Goal: Transaction & Acquisition: Book appointment/travel/reservation

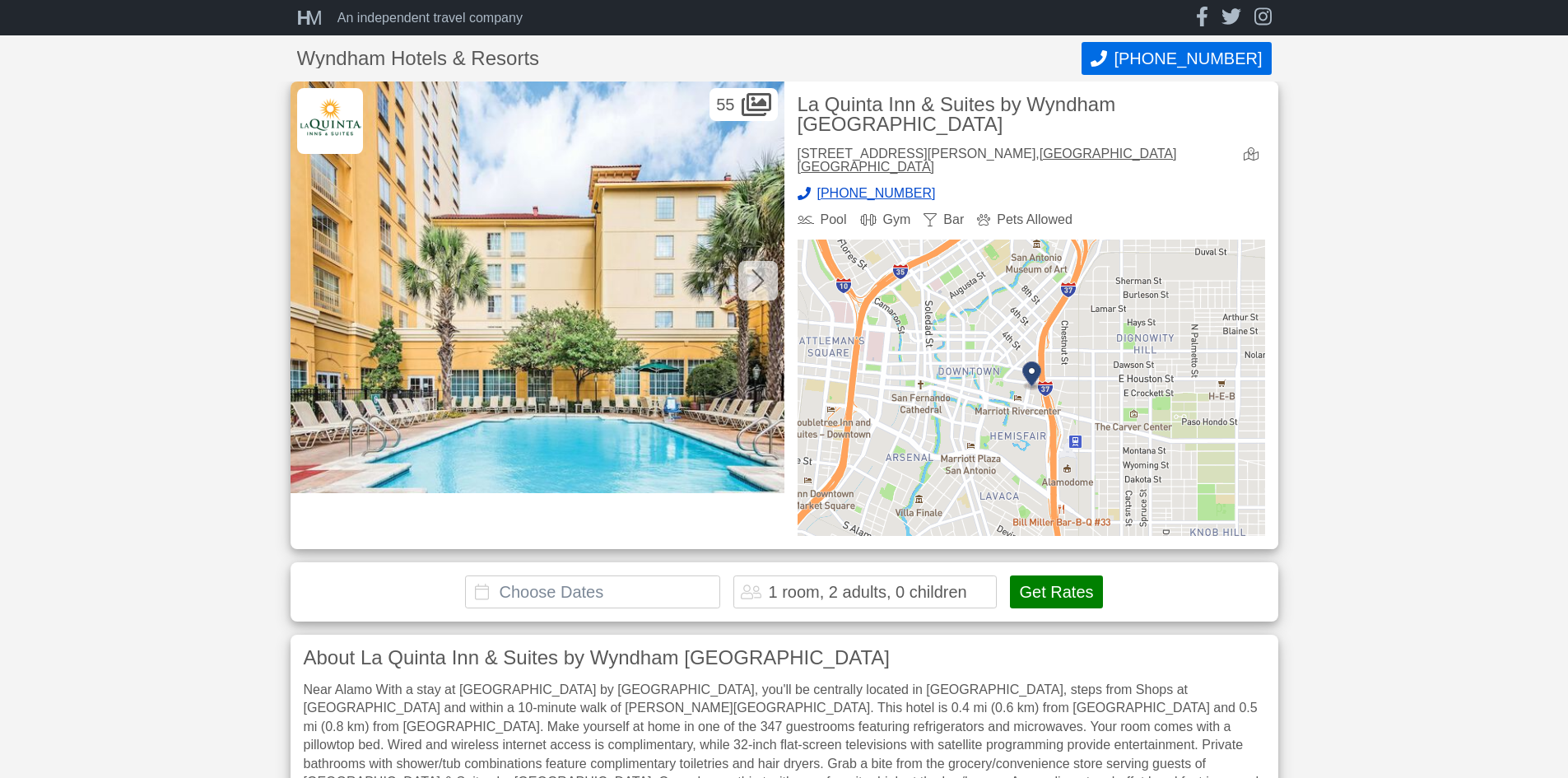
click at [1054, 579] on button "Get Rates" at bounding box center [1057, 591] width 93 height 33
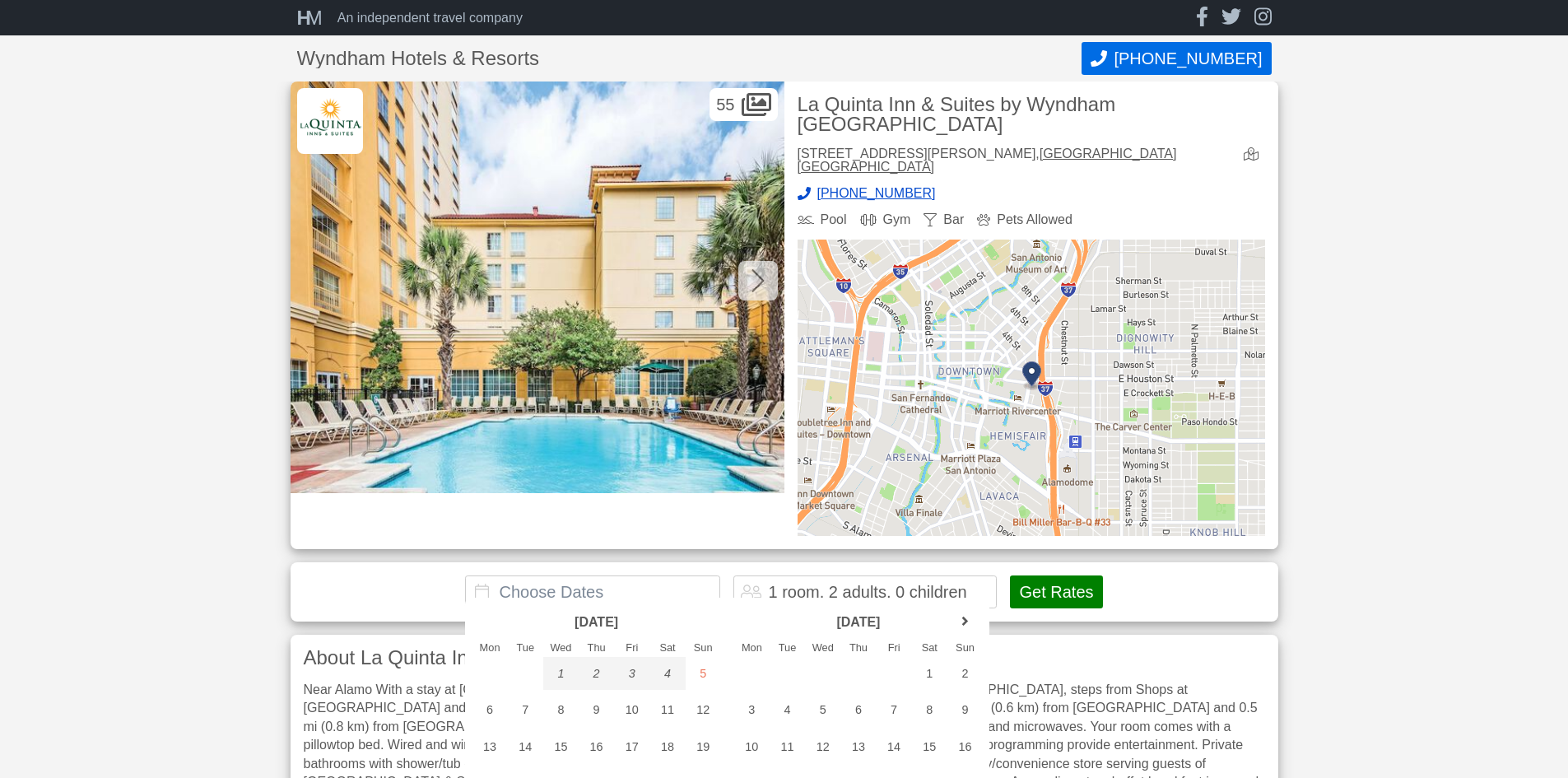
click at [1054, 579] on button "Get Rates" at bounding box center [1057, 591] width 93 height 33
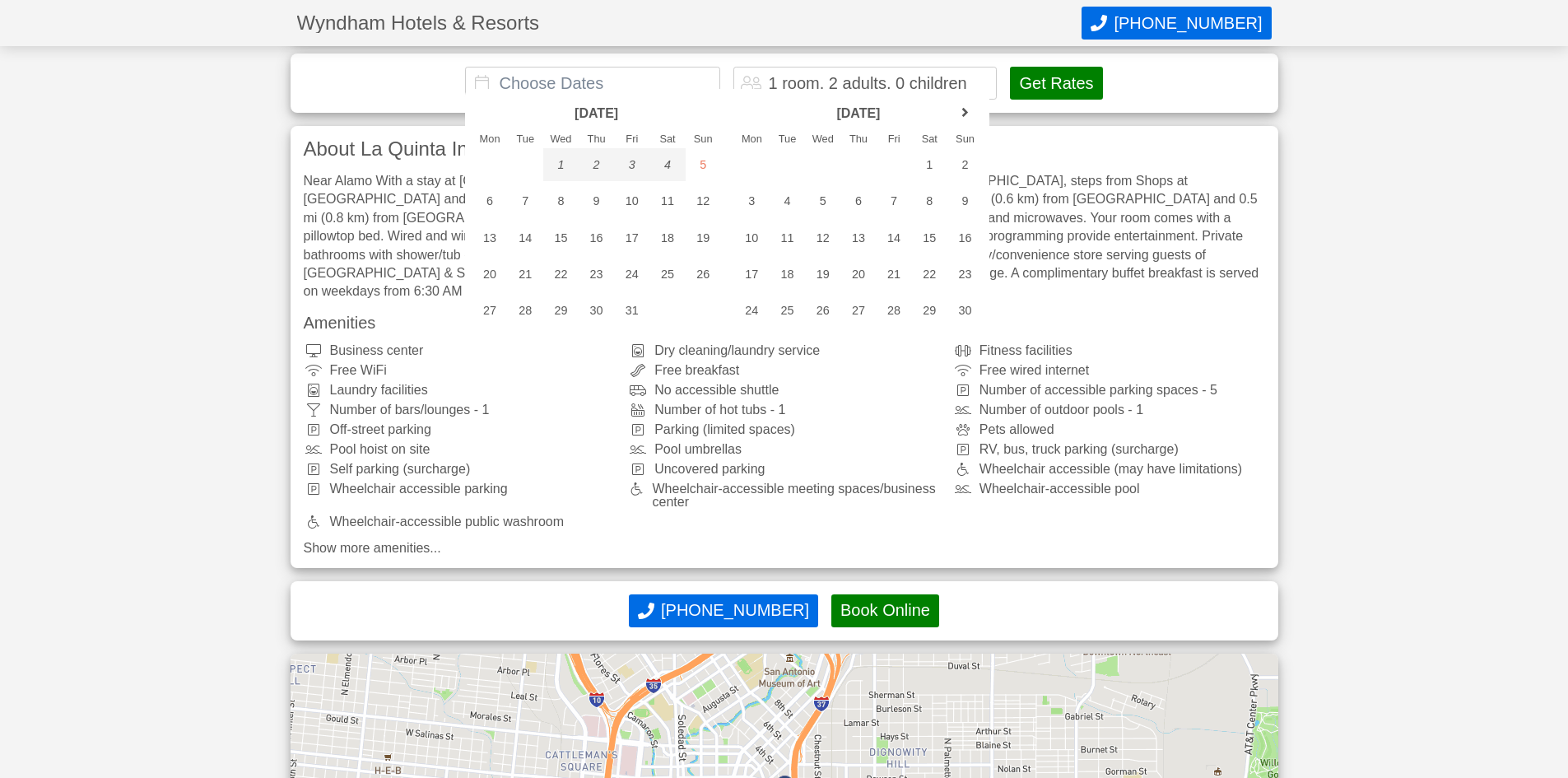
scroll to position [329, 0]
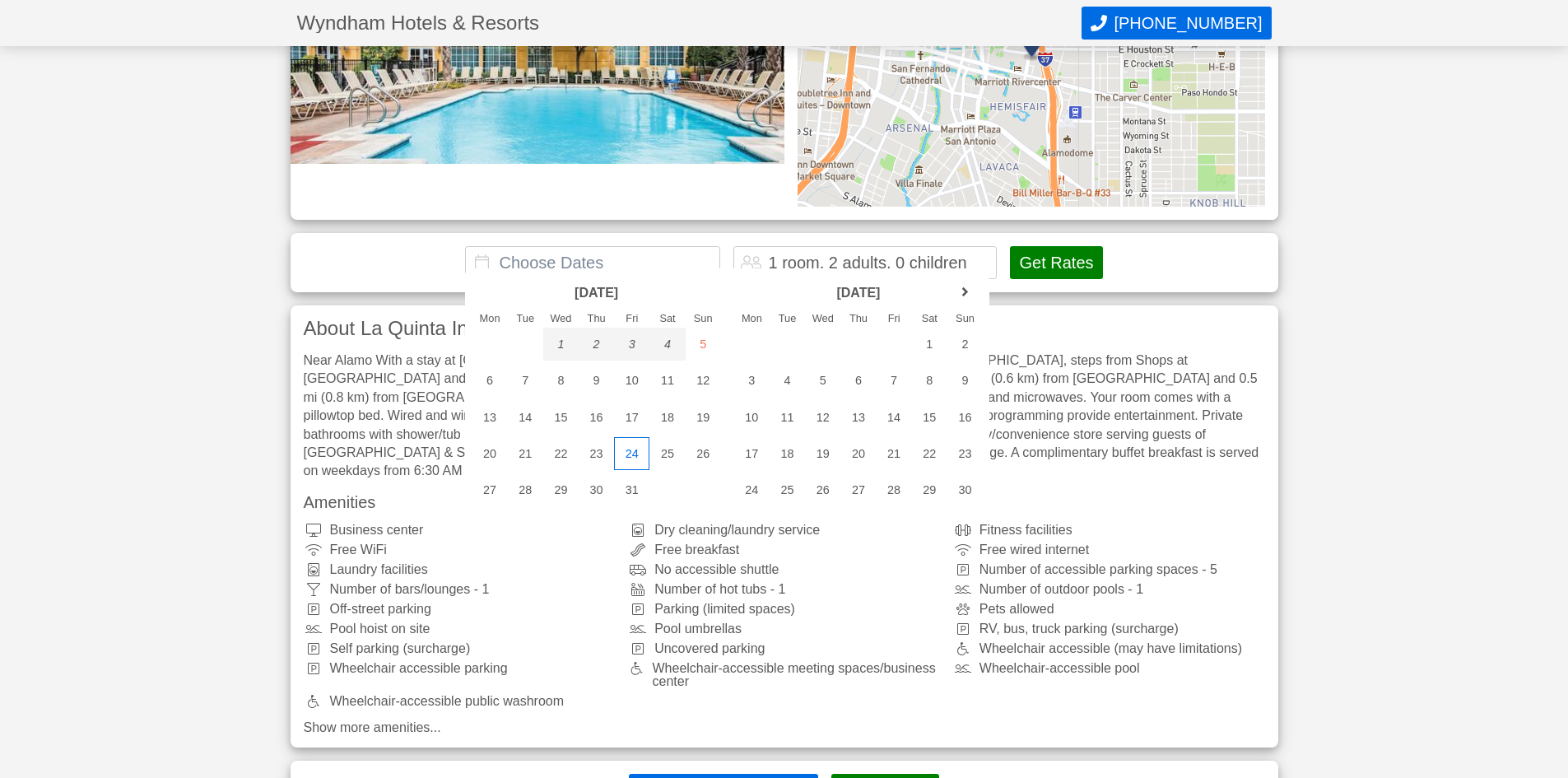
click at [633, 461] on div "24" at bounding box center [632, 453] width 35 height 33
click at [559, 496] on div "29" at bounding box center [561, 490] width 35 height 33
type input "[DATE] - [DATE]"
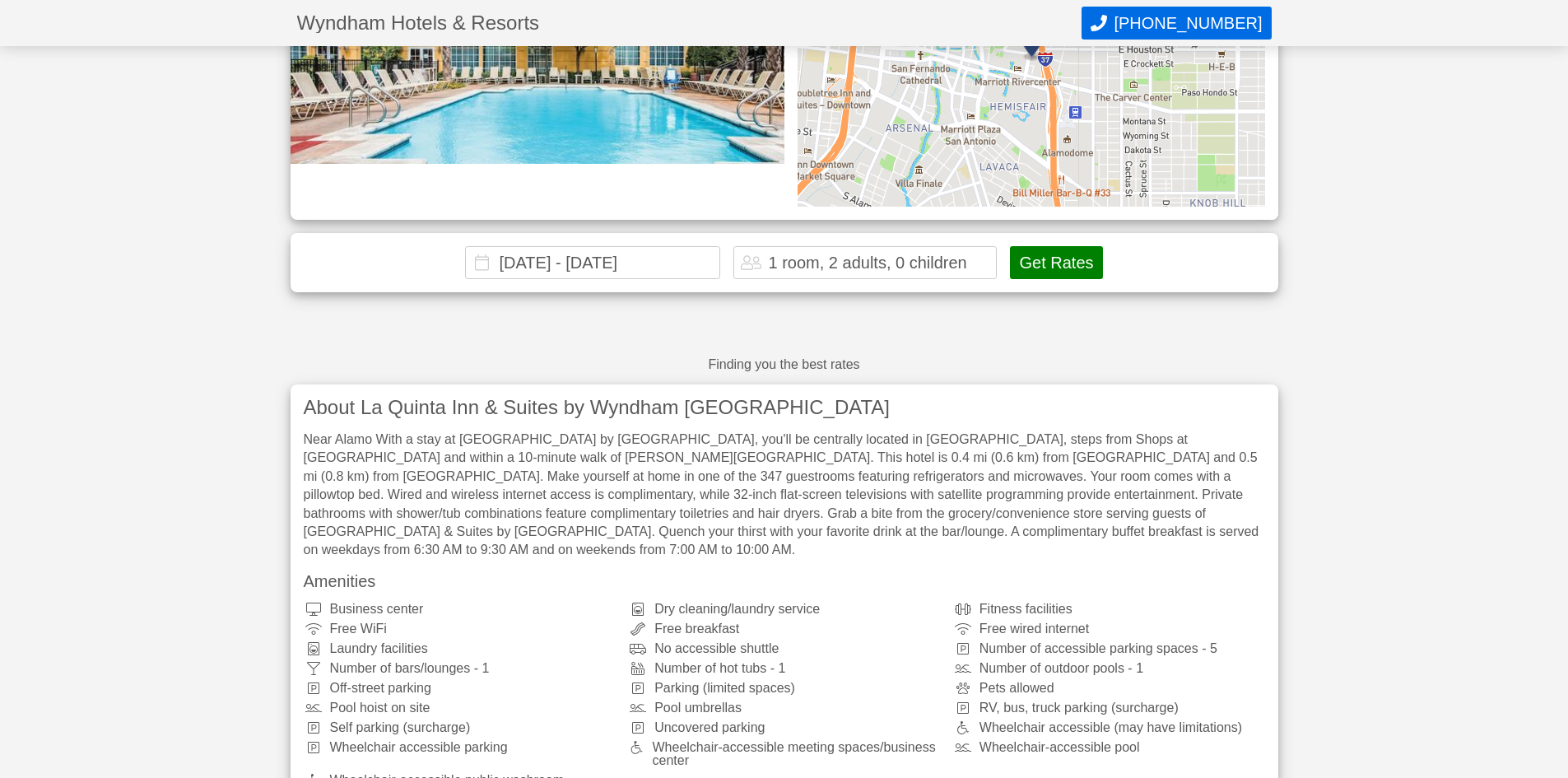
click at [1054, 261] on button "Get Rates" at bounding box center [1057, 262] width 93 height 33
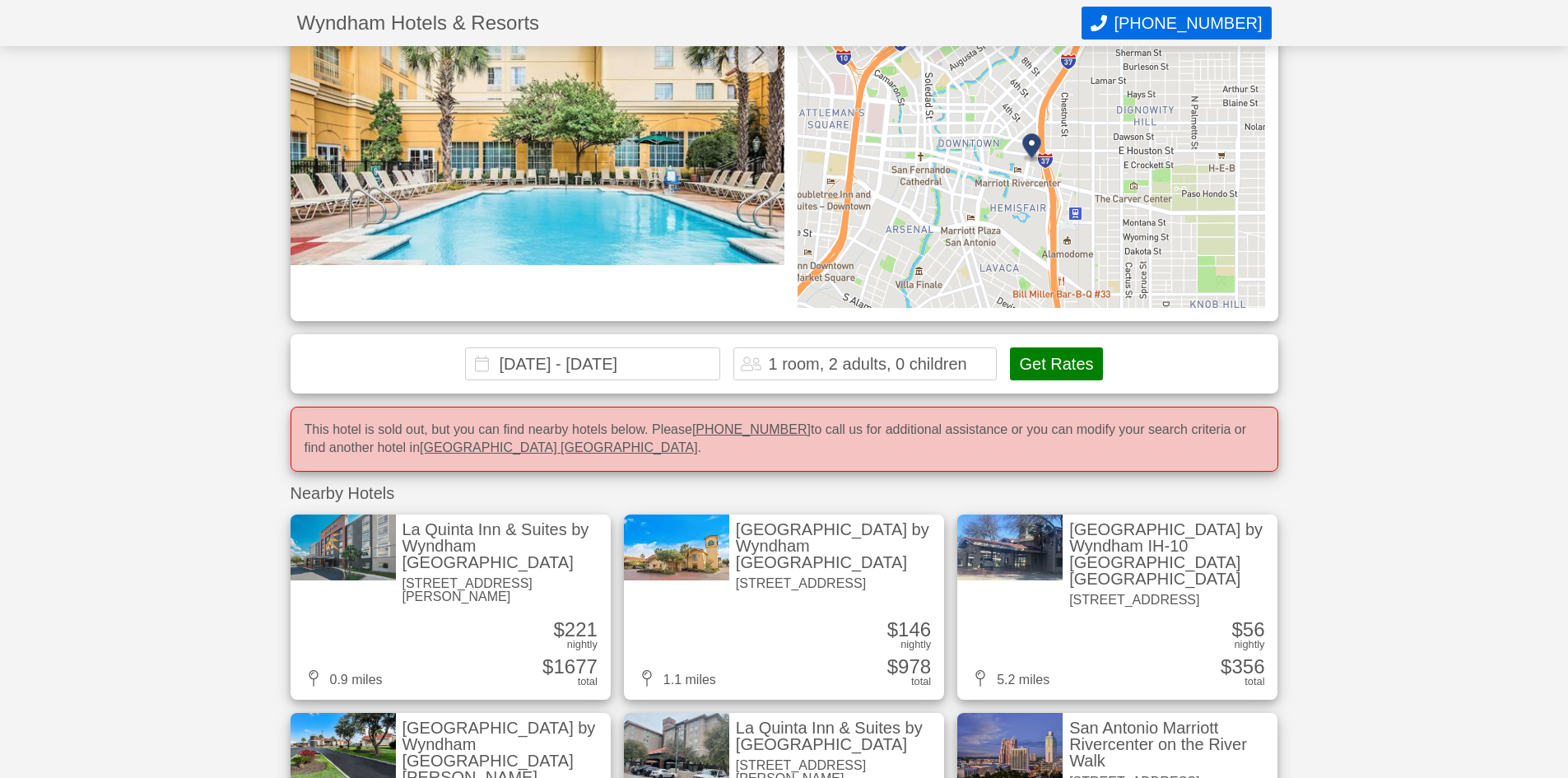
scroll to position [247, 0]
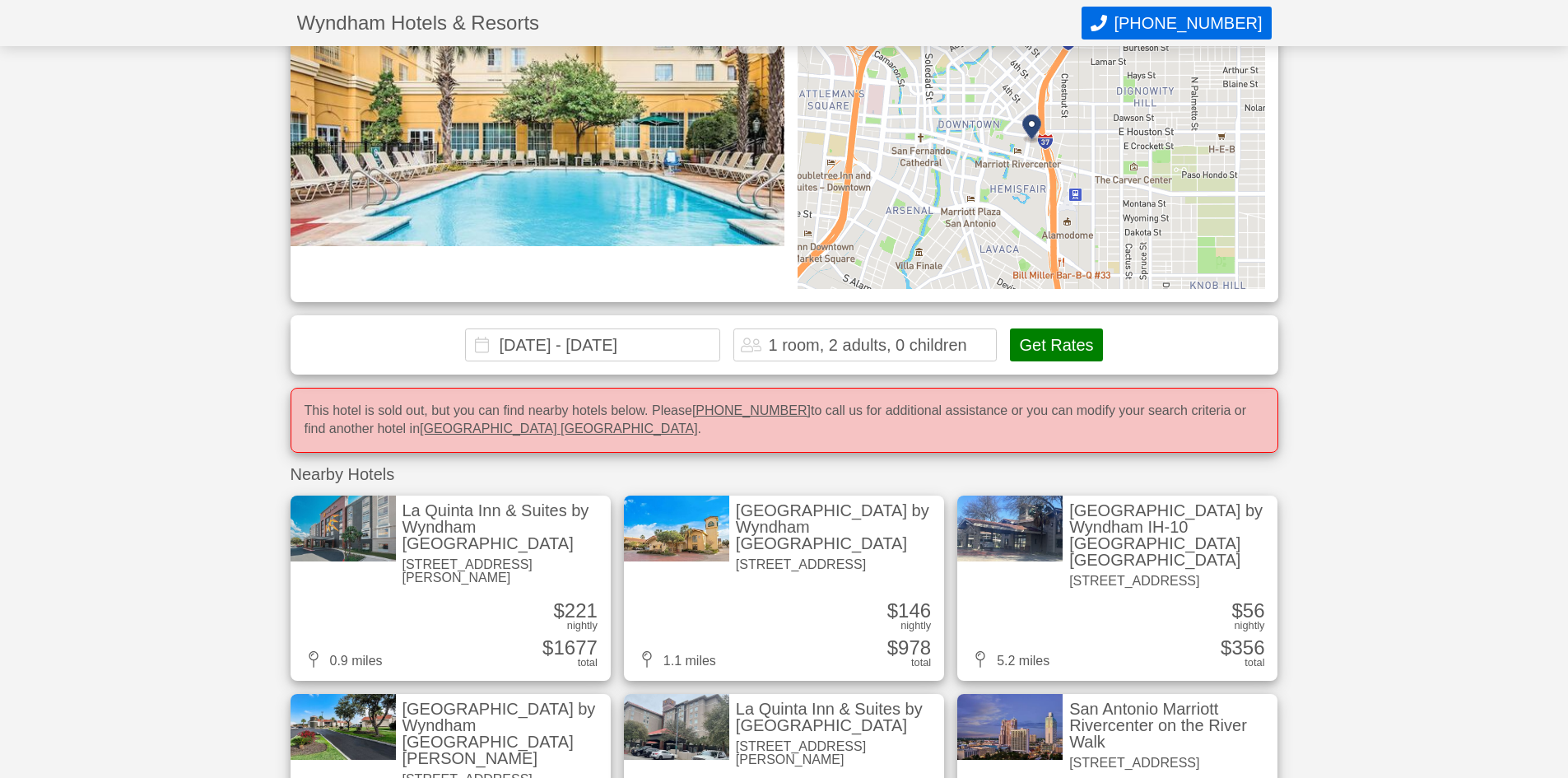
click at [1042, 328] on button "Get Rates" at bounding box center [1057, 344] width 93 height 33
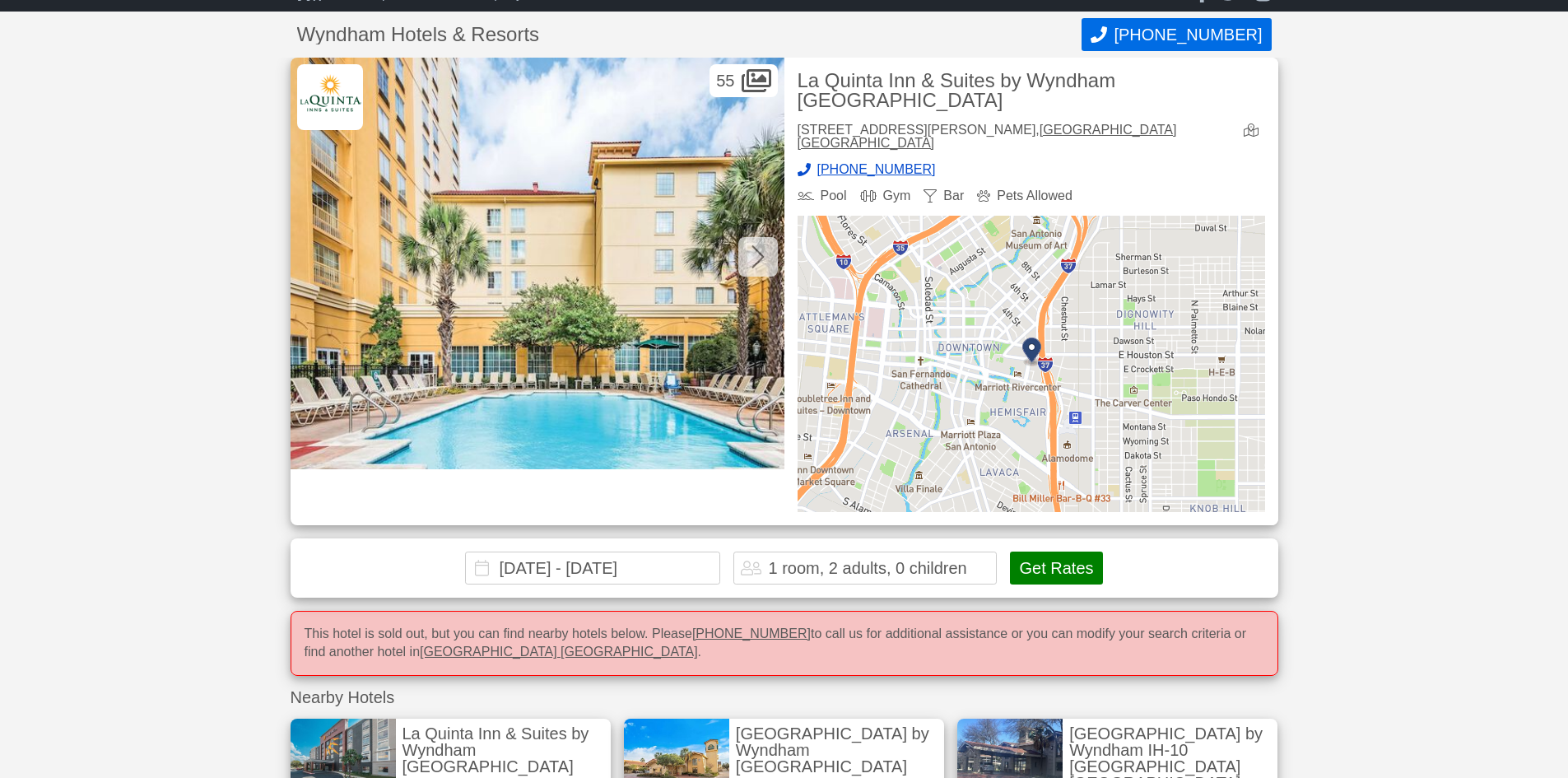
scroll to position [0, 0]
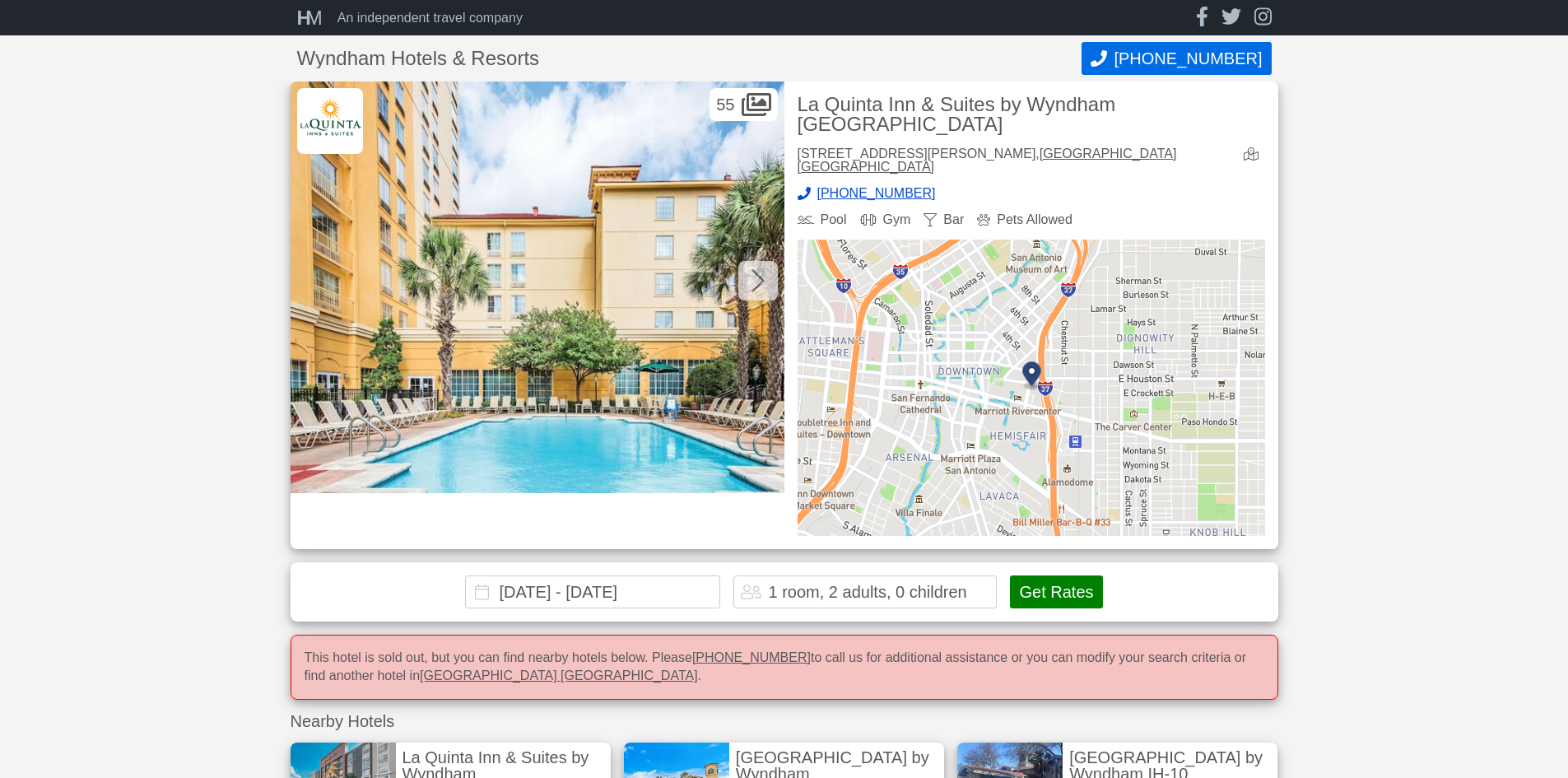
click at [771, 277] on div at bounding box center [758, 280] width 40 height 40
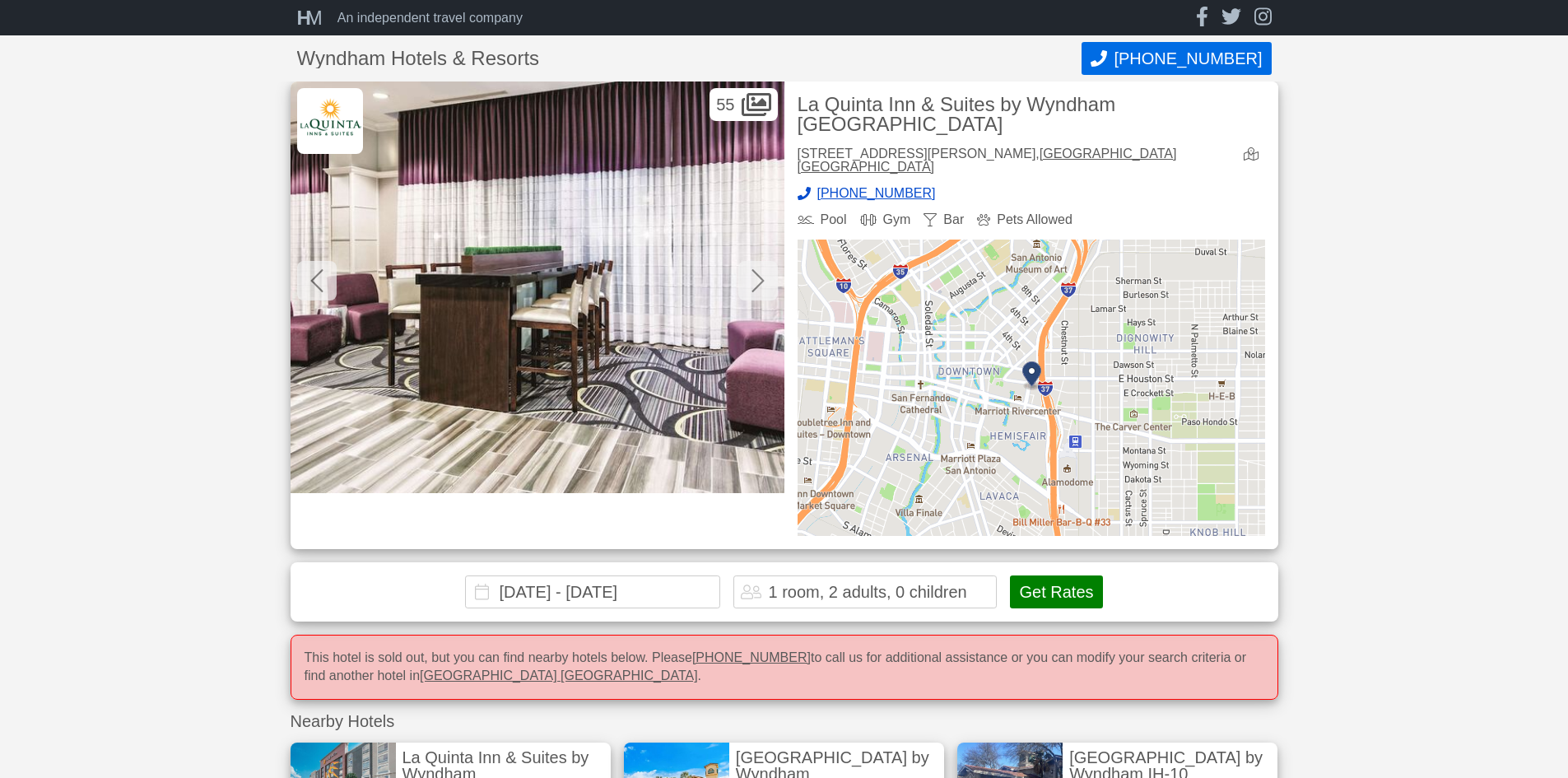
click at [764, 276] on icon at bounding box center [758, 280] width 13 height 26
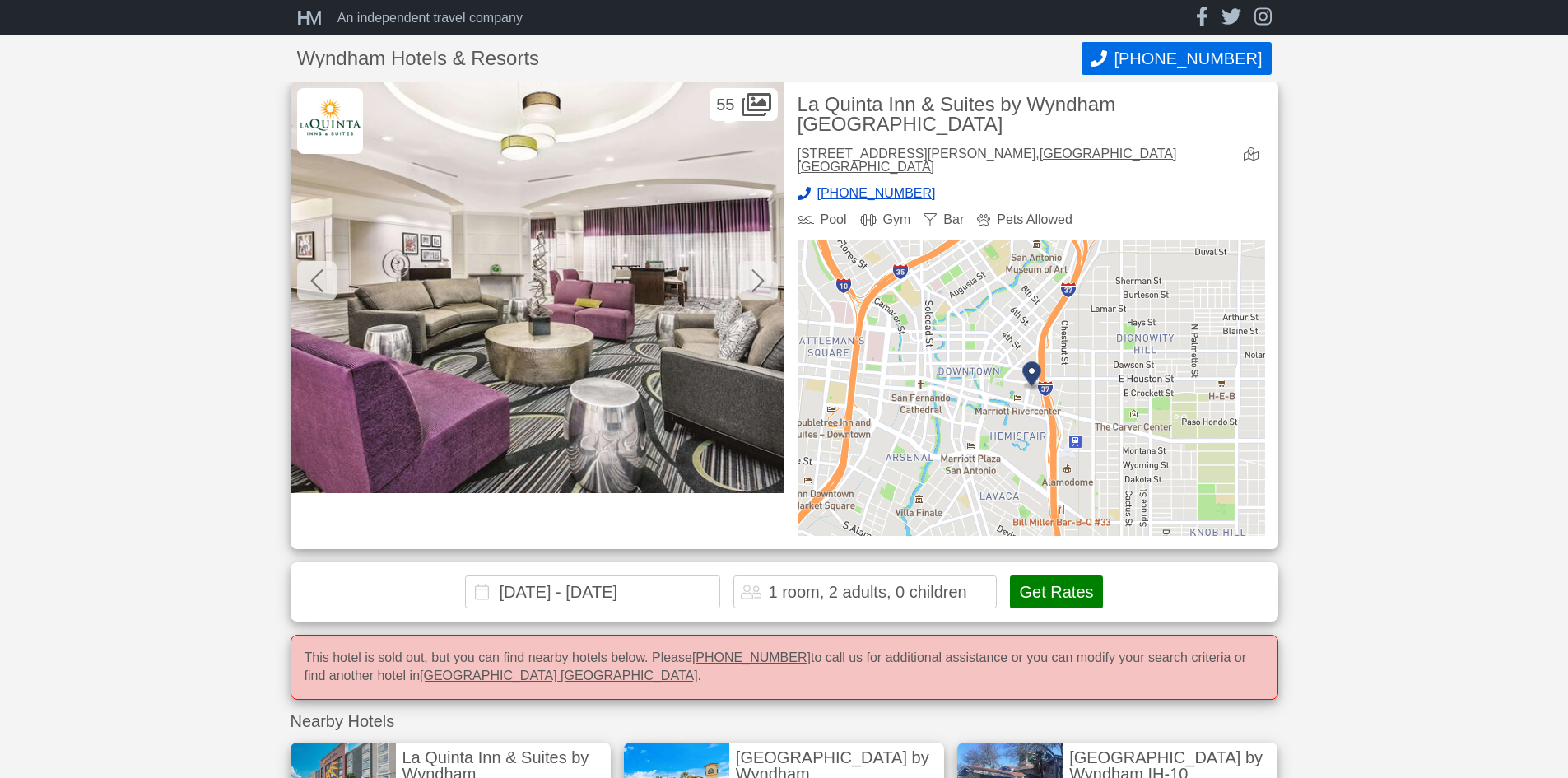
click at [760, 276] on icon at bounding box center [758, 280] width 13 height 26
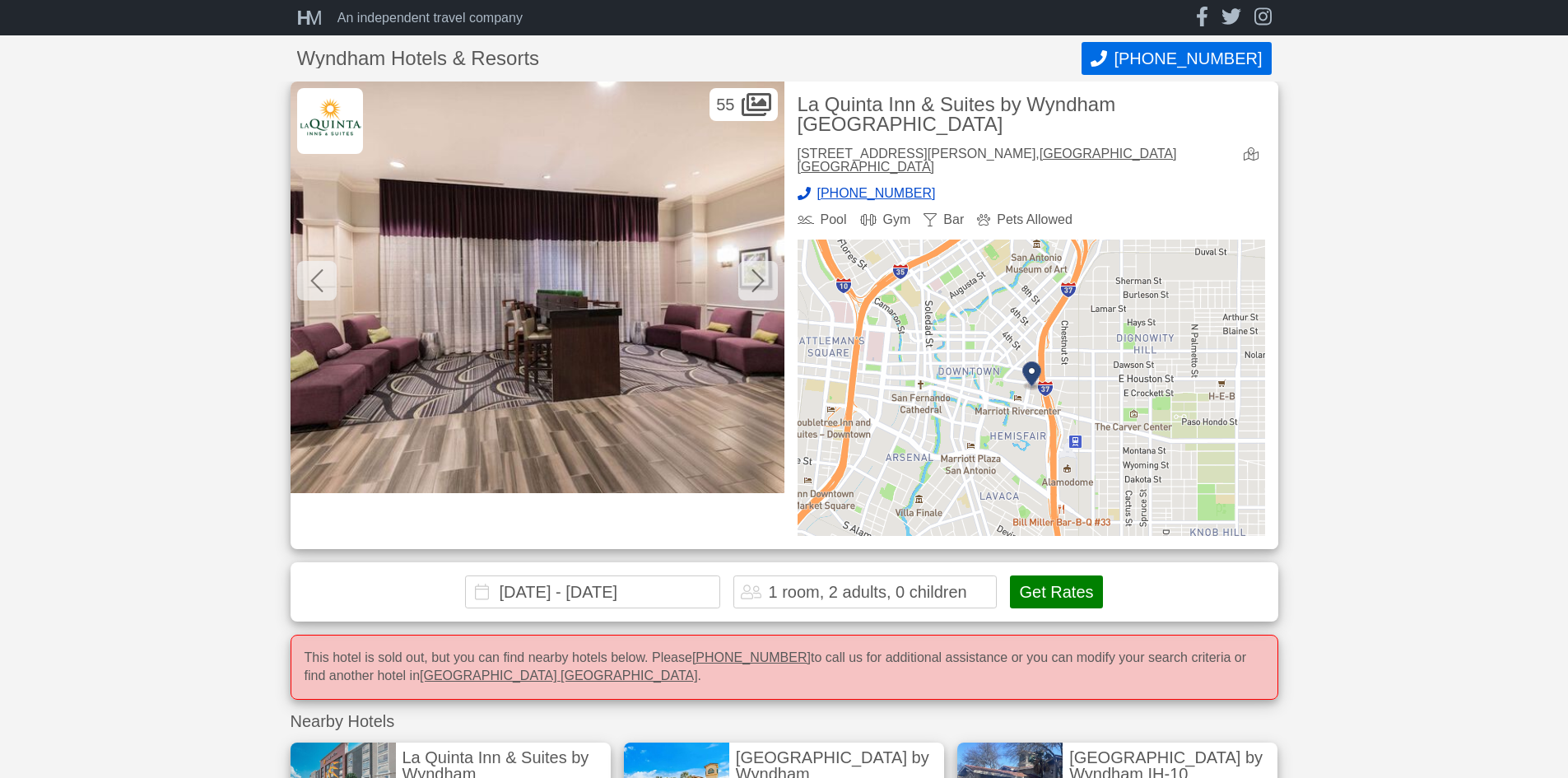
click at [760, 276] on icon at bounding box center [758, 280] width 13 height 26
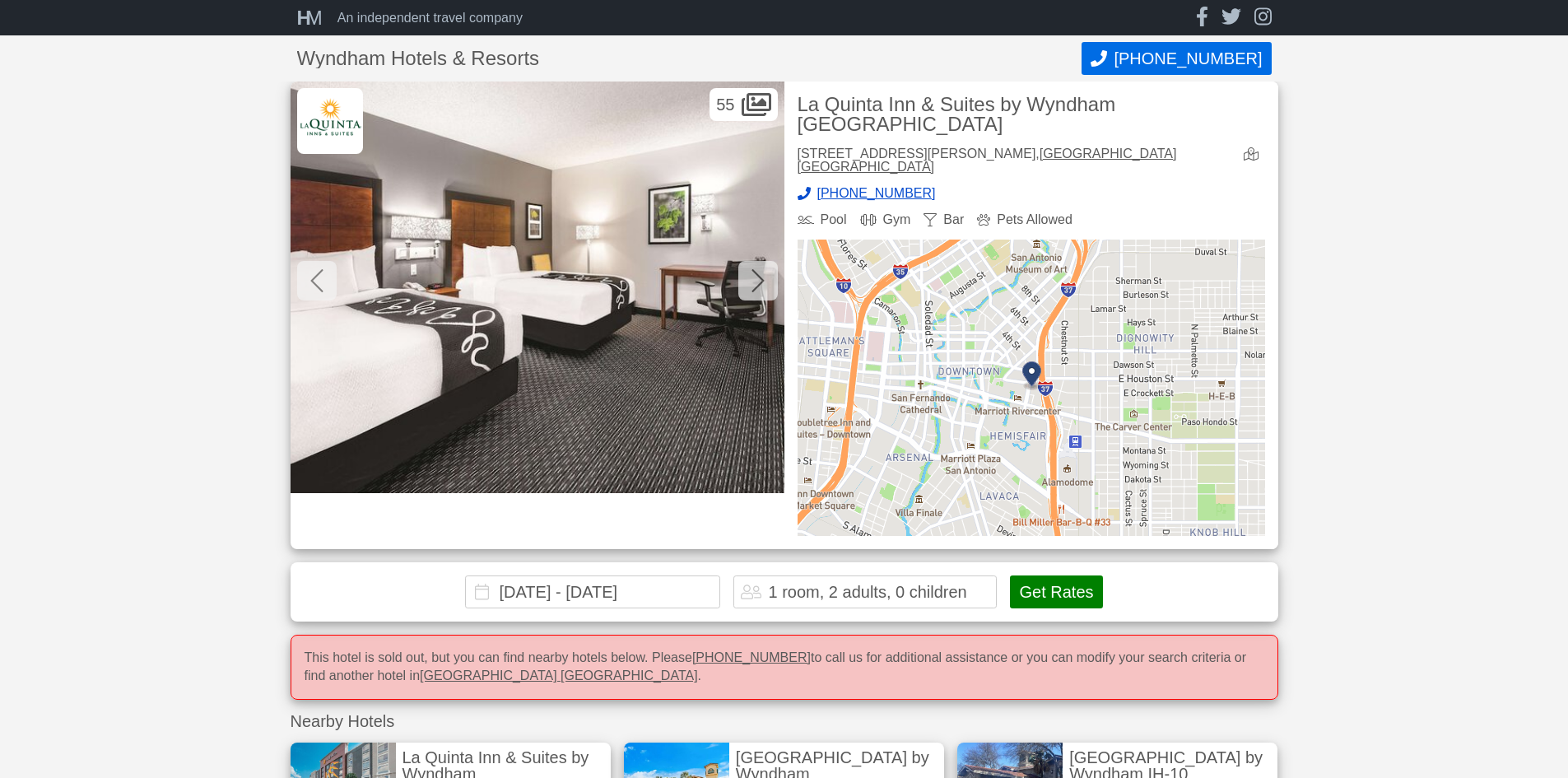
click at [760, 276] on icon at bounding box center [758, 280] width 13 height 26
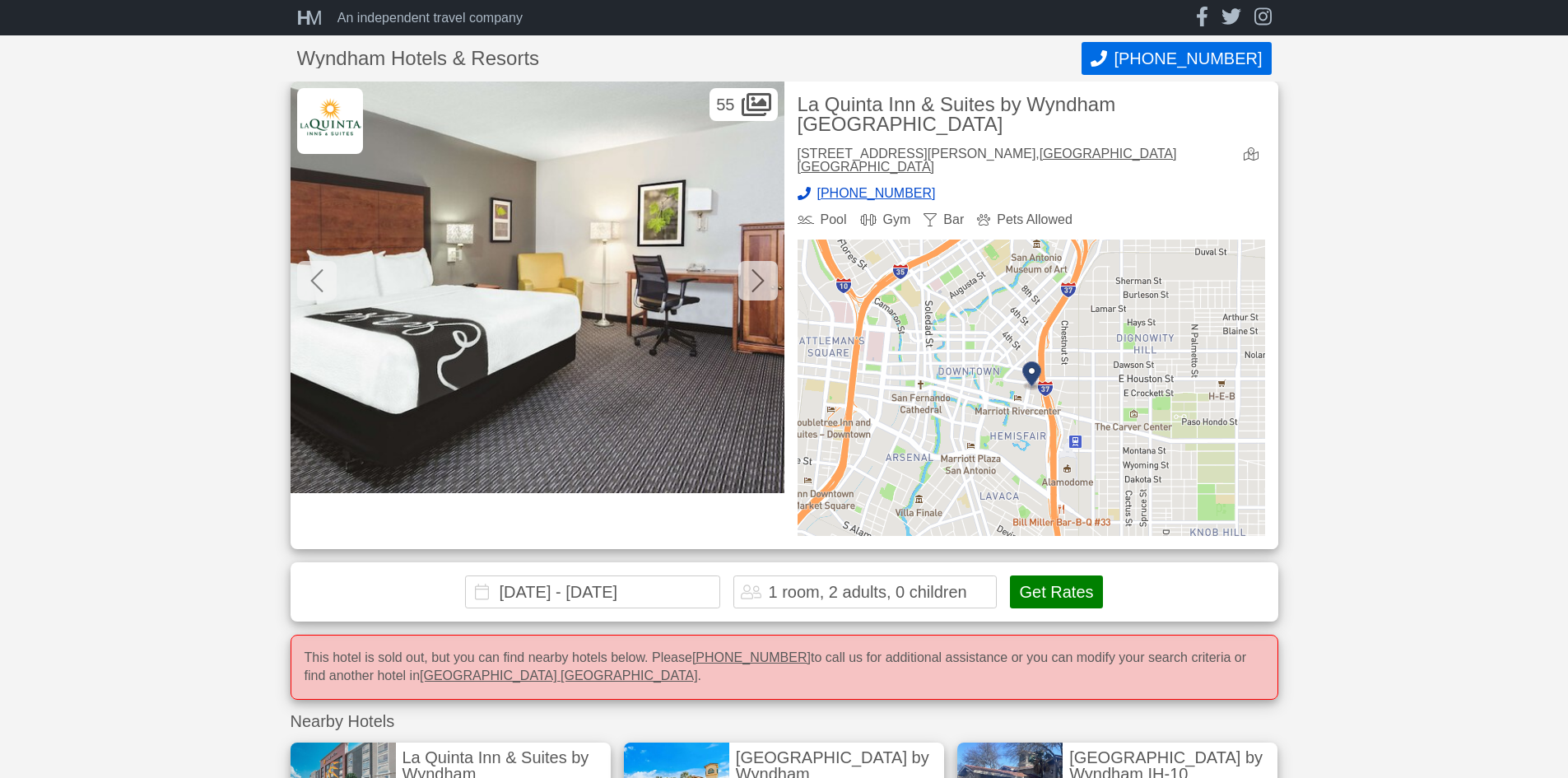
click at [760, 276] on icon at bounding box center [758, 280] width 13 height 26
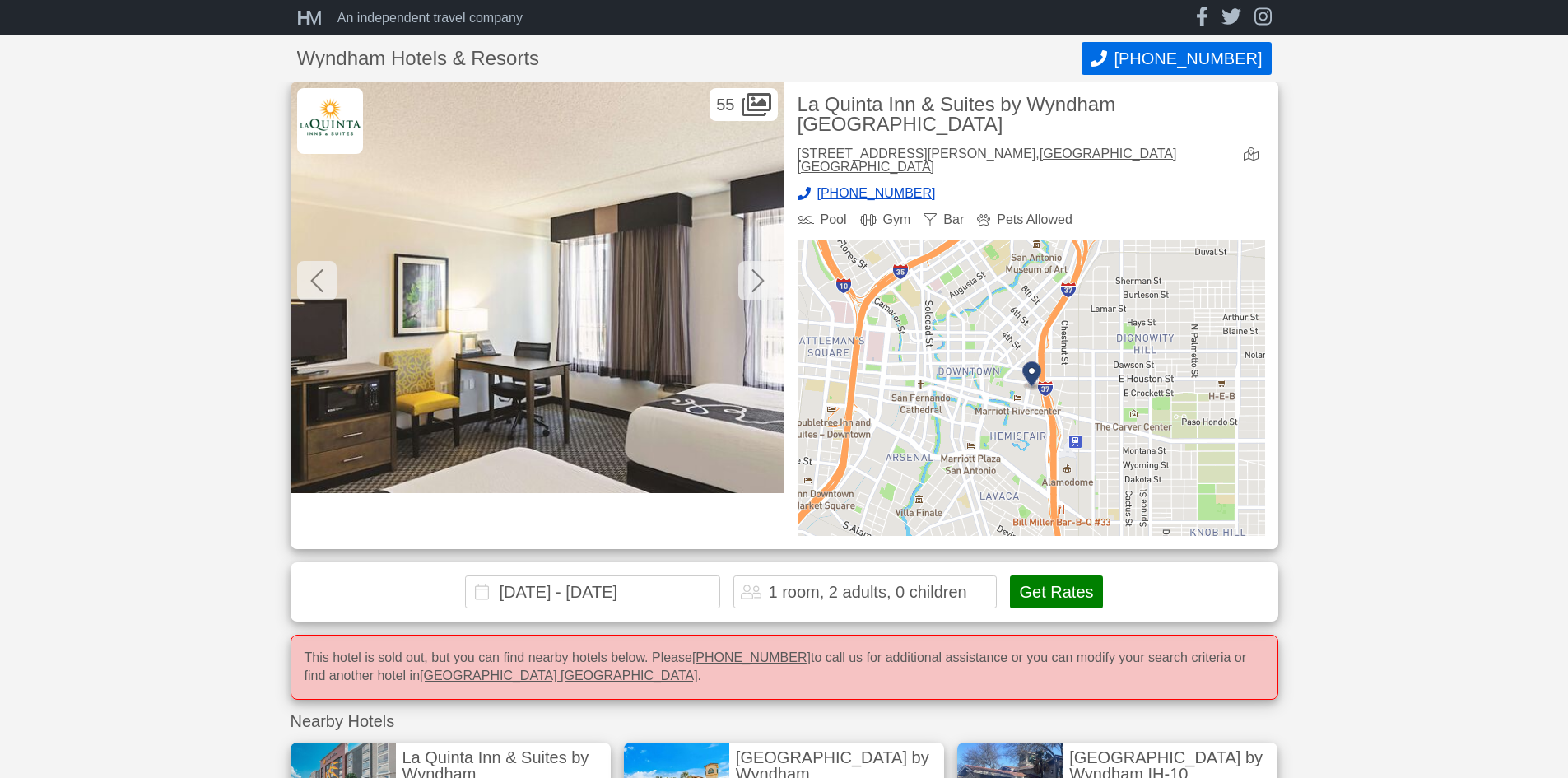
click at [760, 276] on icon at bounding box center [758, 280] width 13 height 26
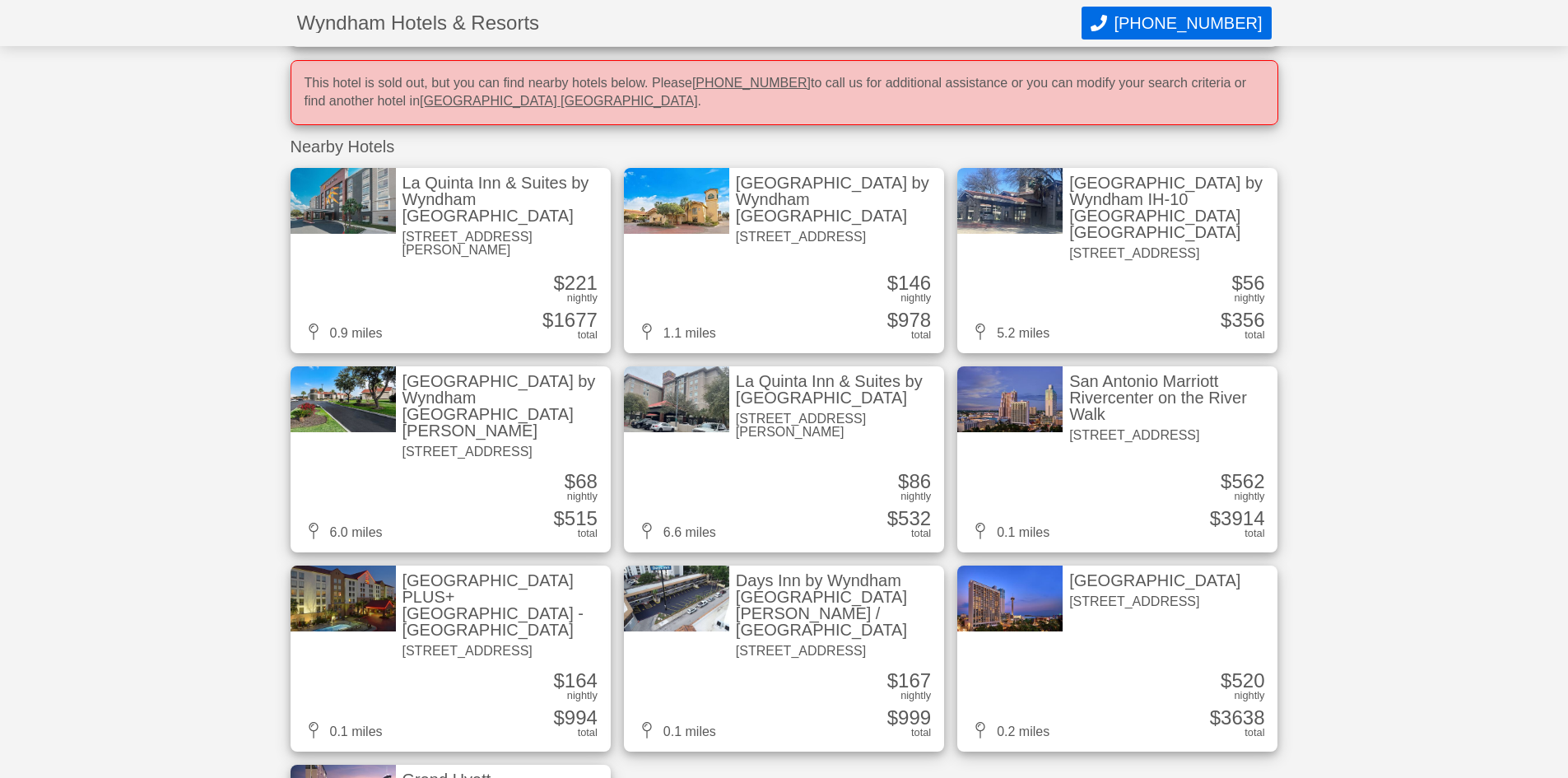
scroll to position [576, 0]
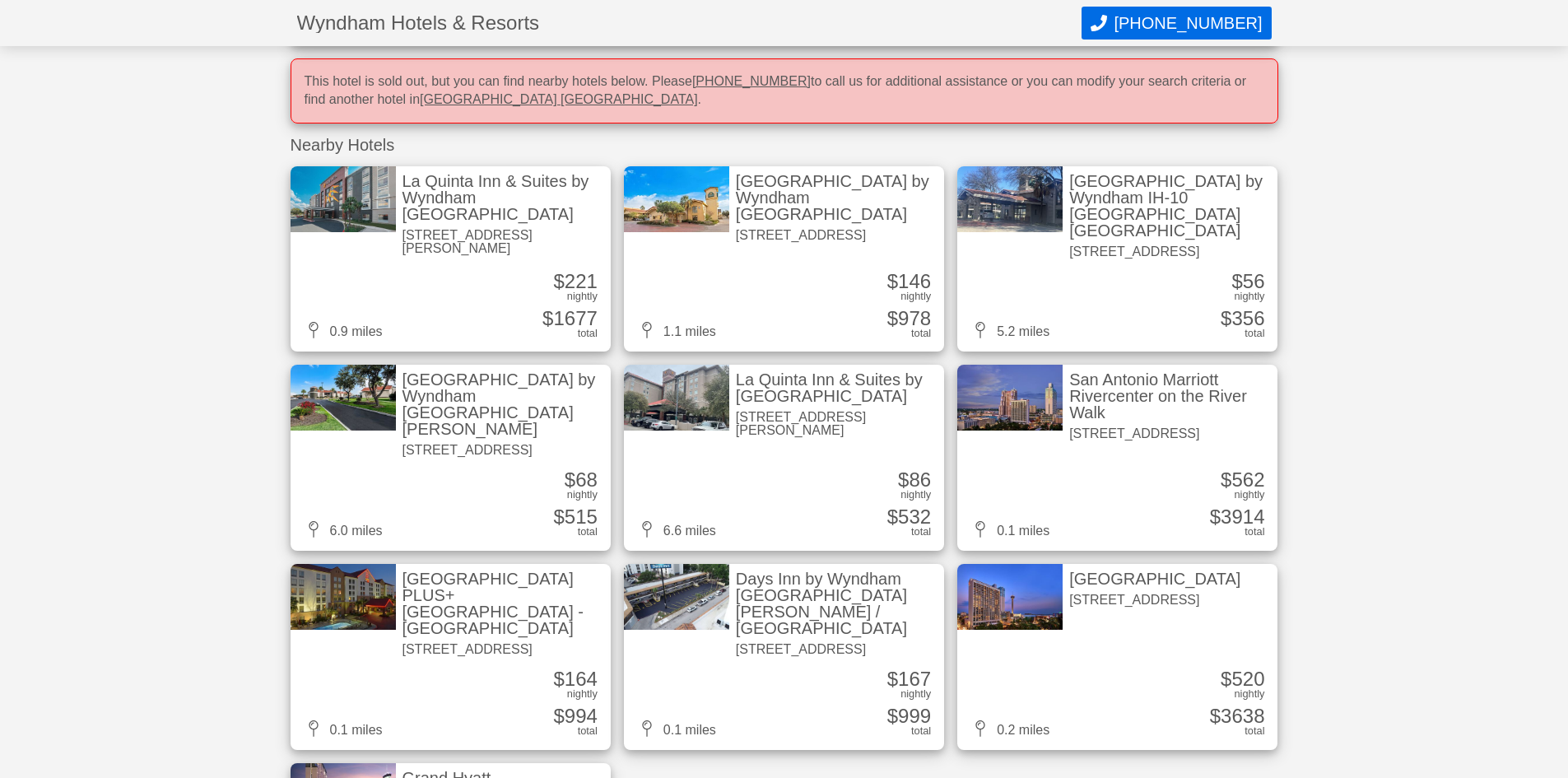
click at [1137, 594] on div "889 East Market Street, San Antonio TX" at bounding box center [1155, 601] width 172 height 13
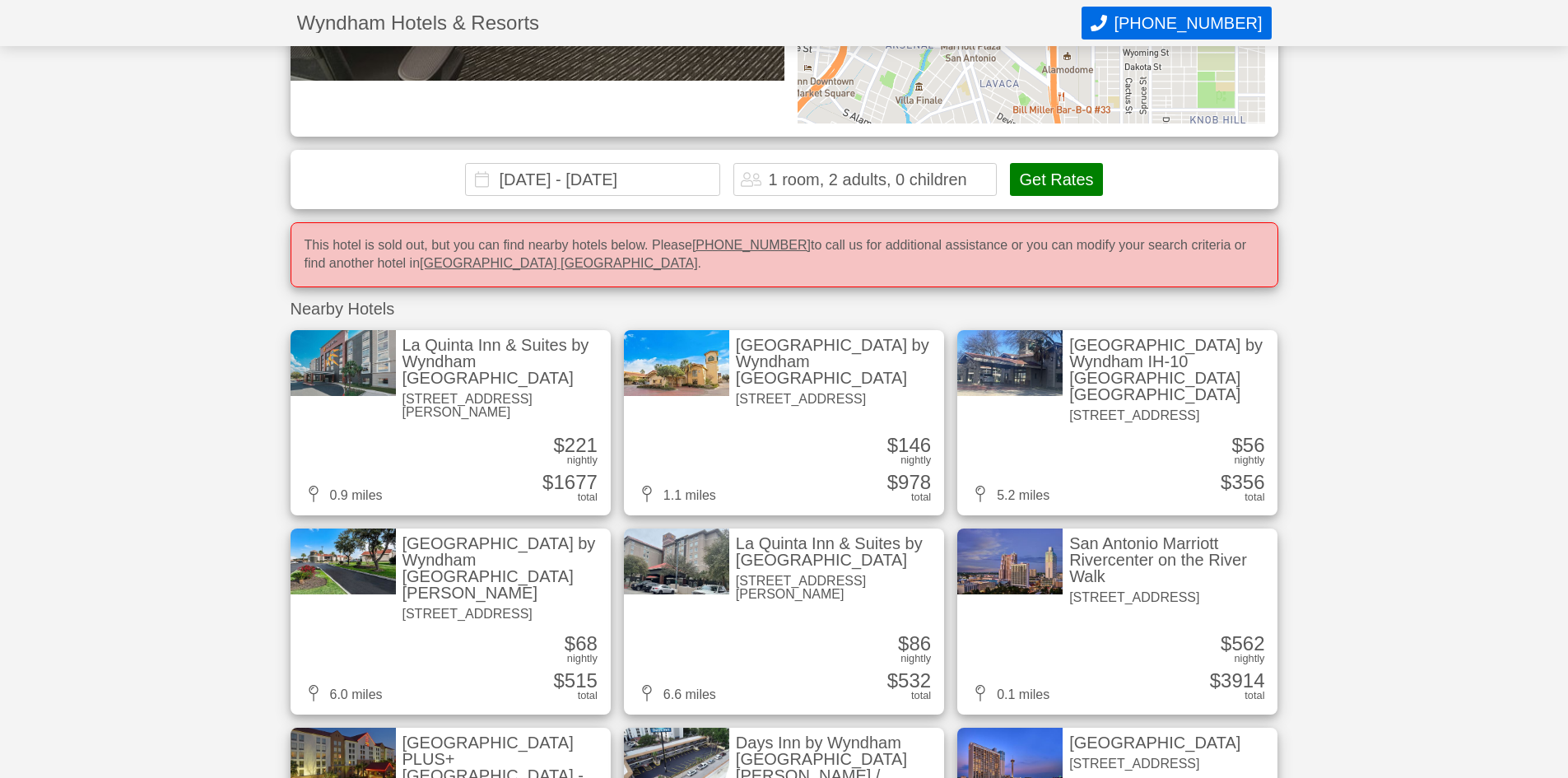
scroll to position [411, 0]
click at [507, 337] on div "La Quinta Inn & Suites by Wyndham [GEOGRAPHIC_DATA]" at bounding box center [504, 362] width 202 height 50
